Goal: Find specific page/section: Find specific page/section

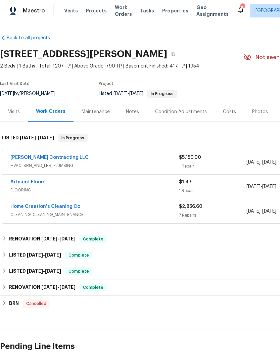
click at [174, 10] on span "Properties" at bounding box center [175, 10] width 26 height 7
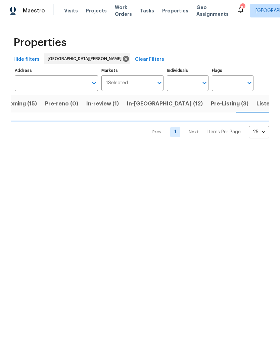
scroll to position [0, 17]
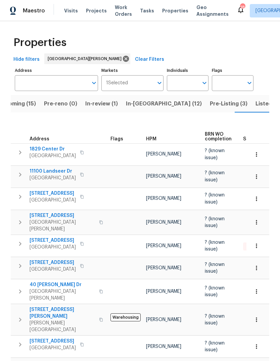
click at [256, 103] on span "Listed (37)" at bounding box center [270, 103] width 29 height 9
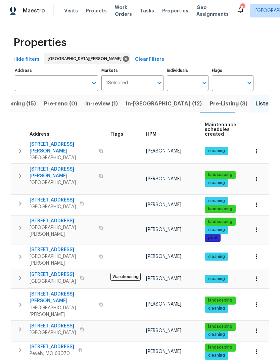
click at [156, 136] on span "HPM" at bounding box center [151, 134] width 10 height 5
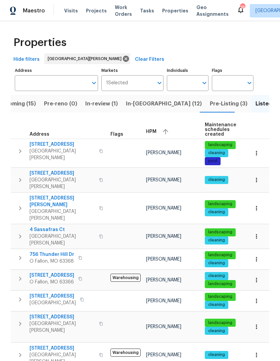
click at [158, 132] on div "HPM" at bounding box center [172, 132] width 53 height 10
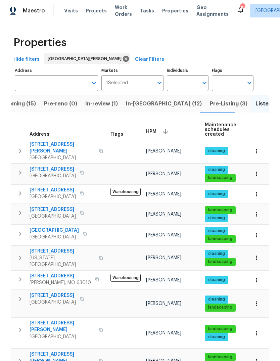
click at [178, 10] on span "Properties" at bounding box center [175, 10] width 26 height 7
click at [172, 14] on span "Properties" at bounding box center [175, 10] width 26 height 7
click at [101, 10] on span "Projects" at bounding box center [96, 10] width 21 height 7
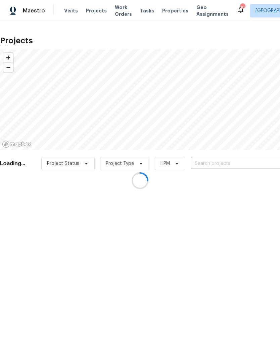
click at [228, 166] on div at bounding box center [140, 180] width 280 height 361
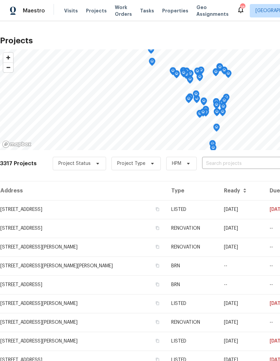
click at [228, 167] on input "text" at bounding box center [240, 164] width 77 height 10
type input "tote"
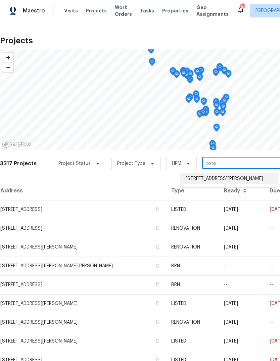
click at [231, 180] on li "[STREET_ADDRESS][PERSON_NAME]" at bounding box center [229, 178] width 98 height 11
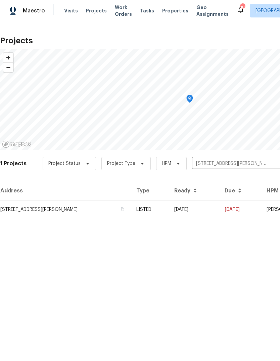
click at [169, 210] on td "LISTED" at bounding box center [150, 209] width 38 height 19
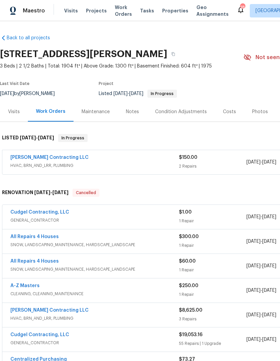
click at [50, 167] on span "HVAC, BRN_AND_LRR, PLUMBING" at bounding box center [94, 165] width 169 height 7
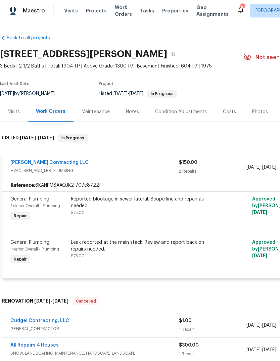
click at [56, 163] on link "[PERSON_NAME] Contracting LLC" at bounding box center [49, 162] width 78 height 5
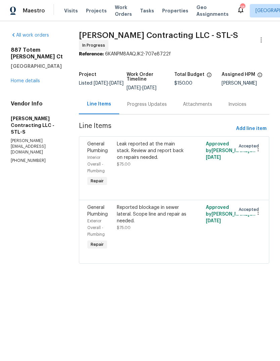
click at [159, 101] on div "Progress Updates" at bounding box center [147, 104] width 40 height 7
